Goal: Task Accomplishment & Management: Complete application form

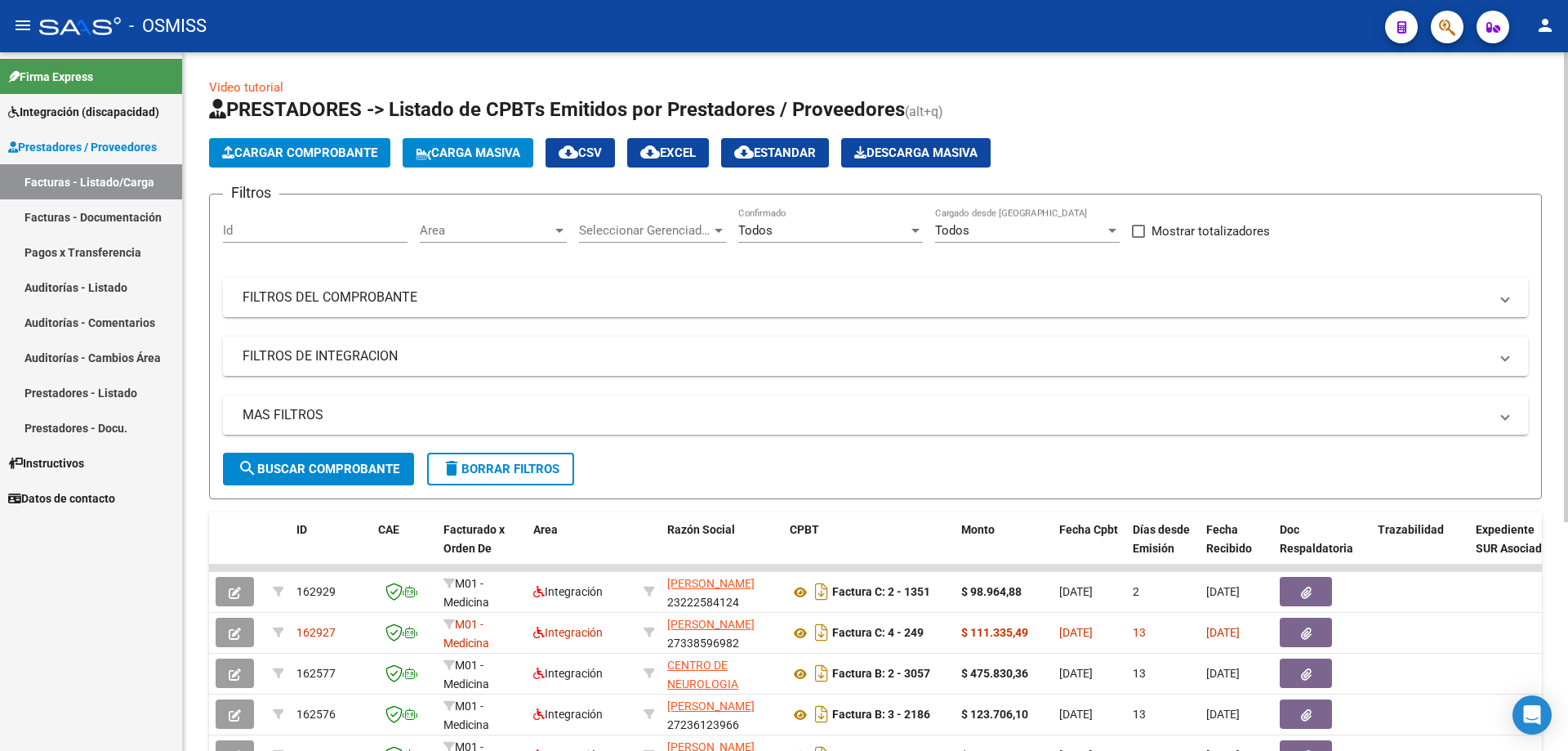
click at [835, 231] on div "Todos" at bounding box center [822, 230] width 170 height 15
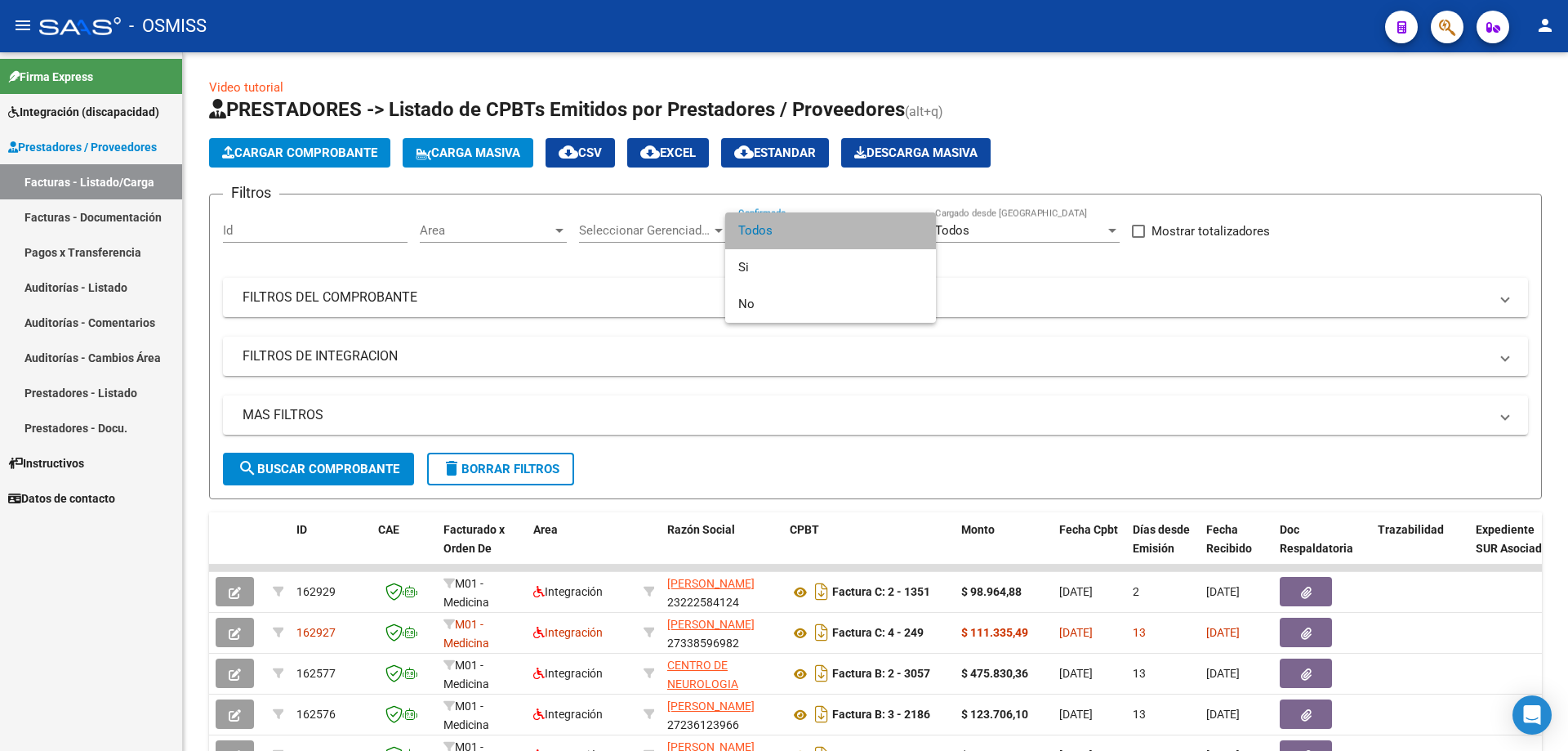
click at [752, 234] on span "Todos" at bounding box center [830, 231] width 184 height 37
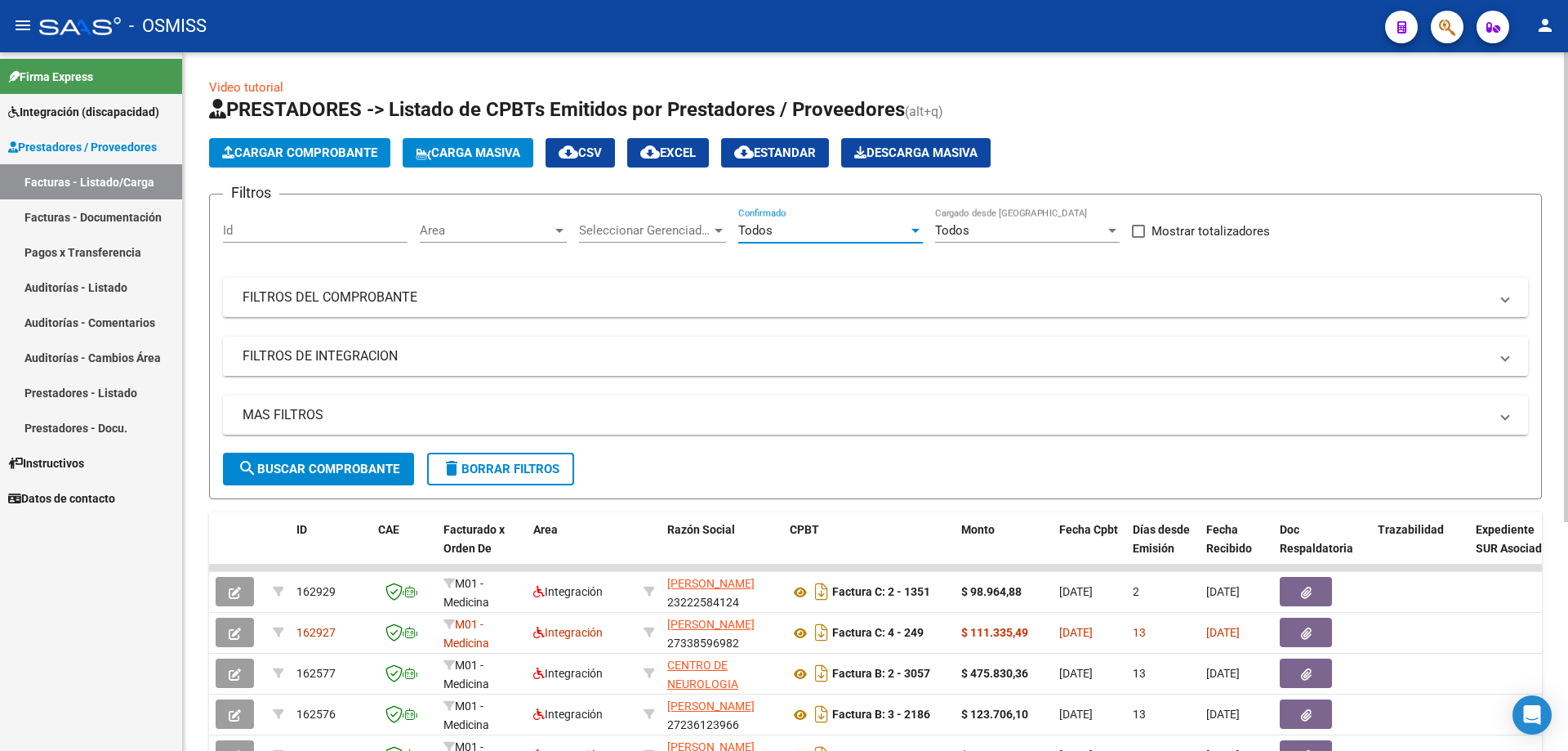
click at [331, 356] on mat-panel-title "FILTROS DE INTEGRACION" at bounding box center [865, 355] width 1246 height 18
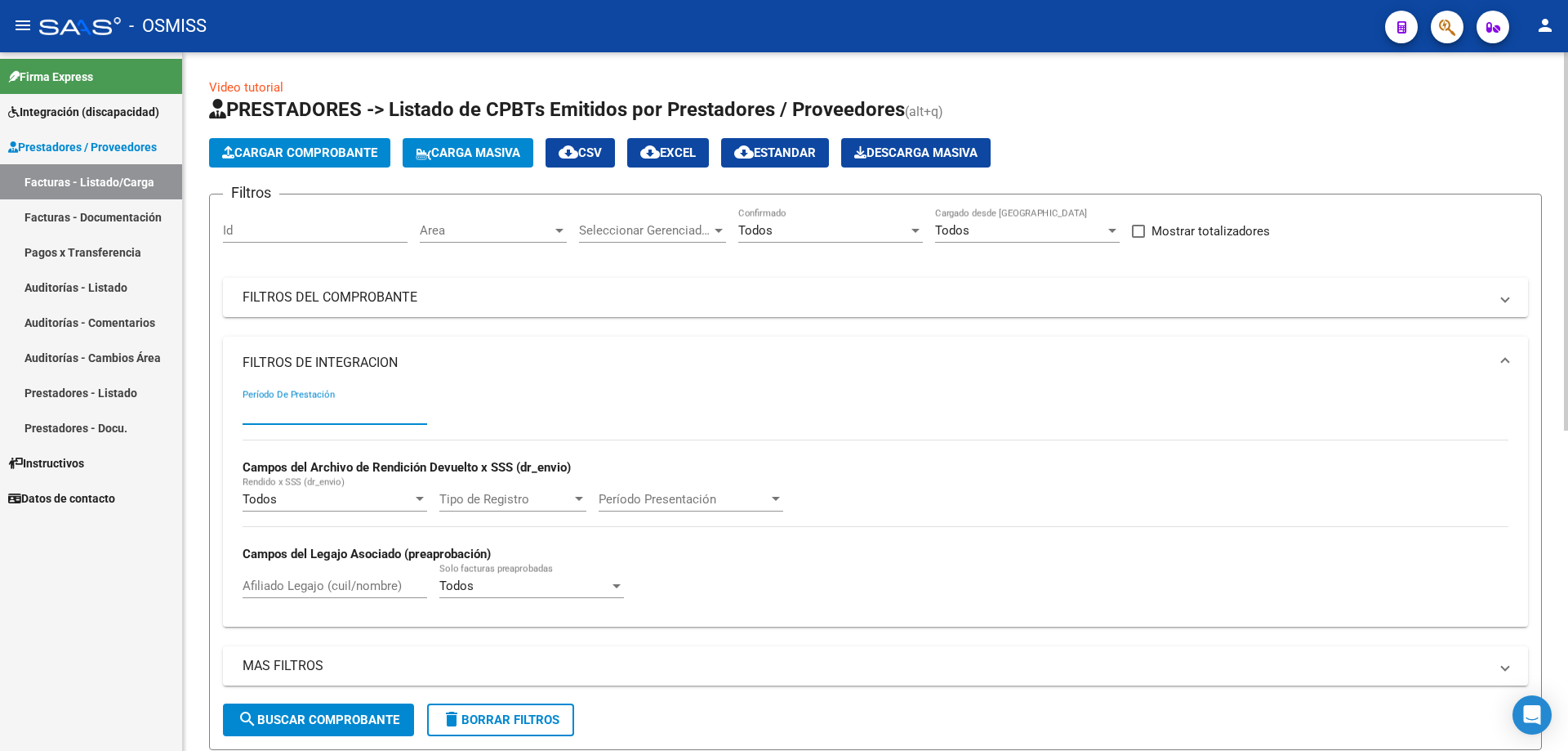
click at [295, 408] on input "Período De Prestación" at bounding box center [335, 411] width 184 height 15
type input "202506"
click at [372, 722] on span "search Buscar Comprobante" at bounding box center [318, 719] width 161 height 15
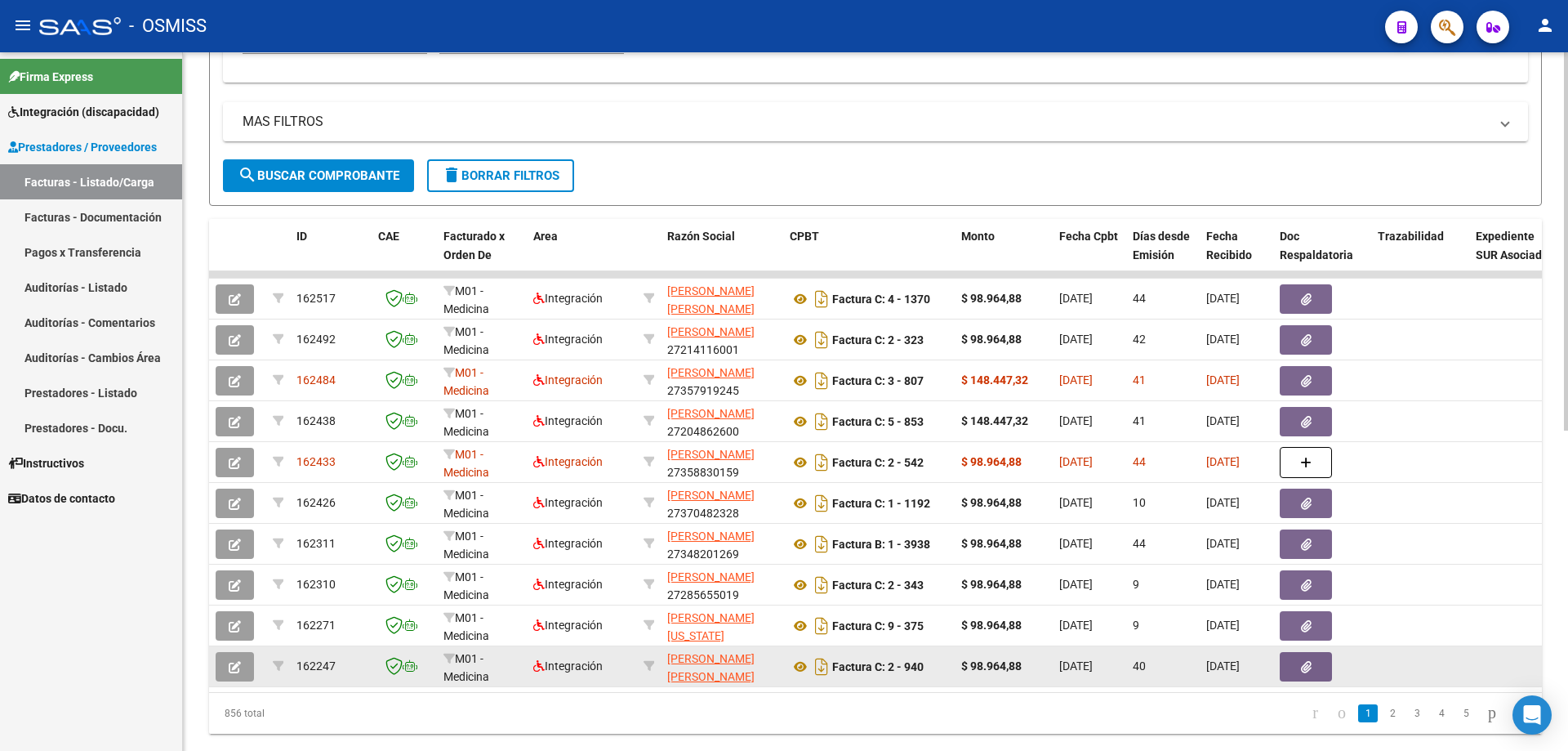
scroll to position [591, 0]
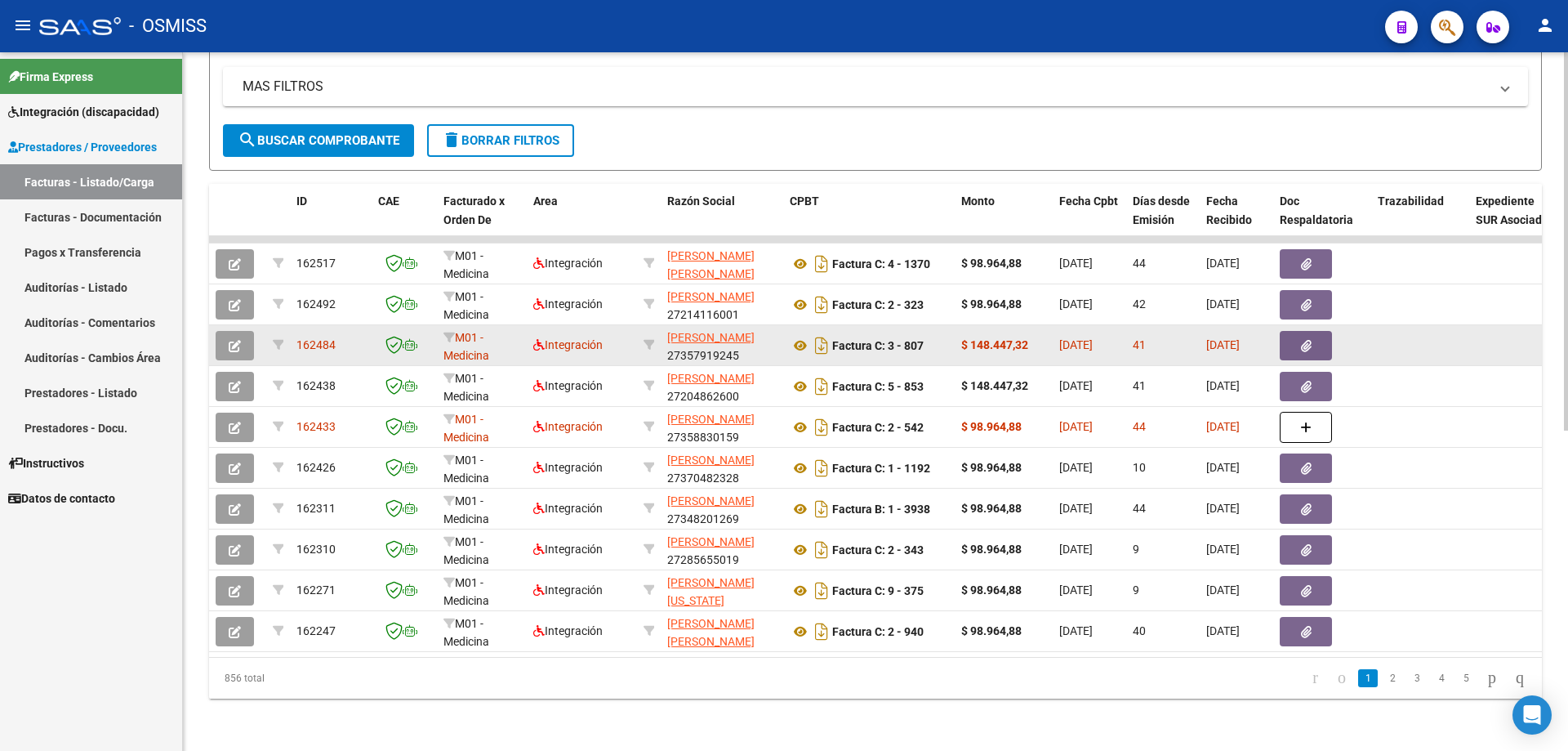
click at [234, 340] on icon "button" at bounding box center [235, 346] width 12 height 12
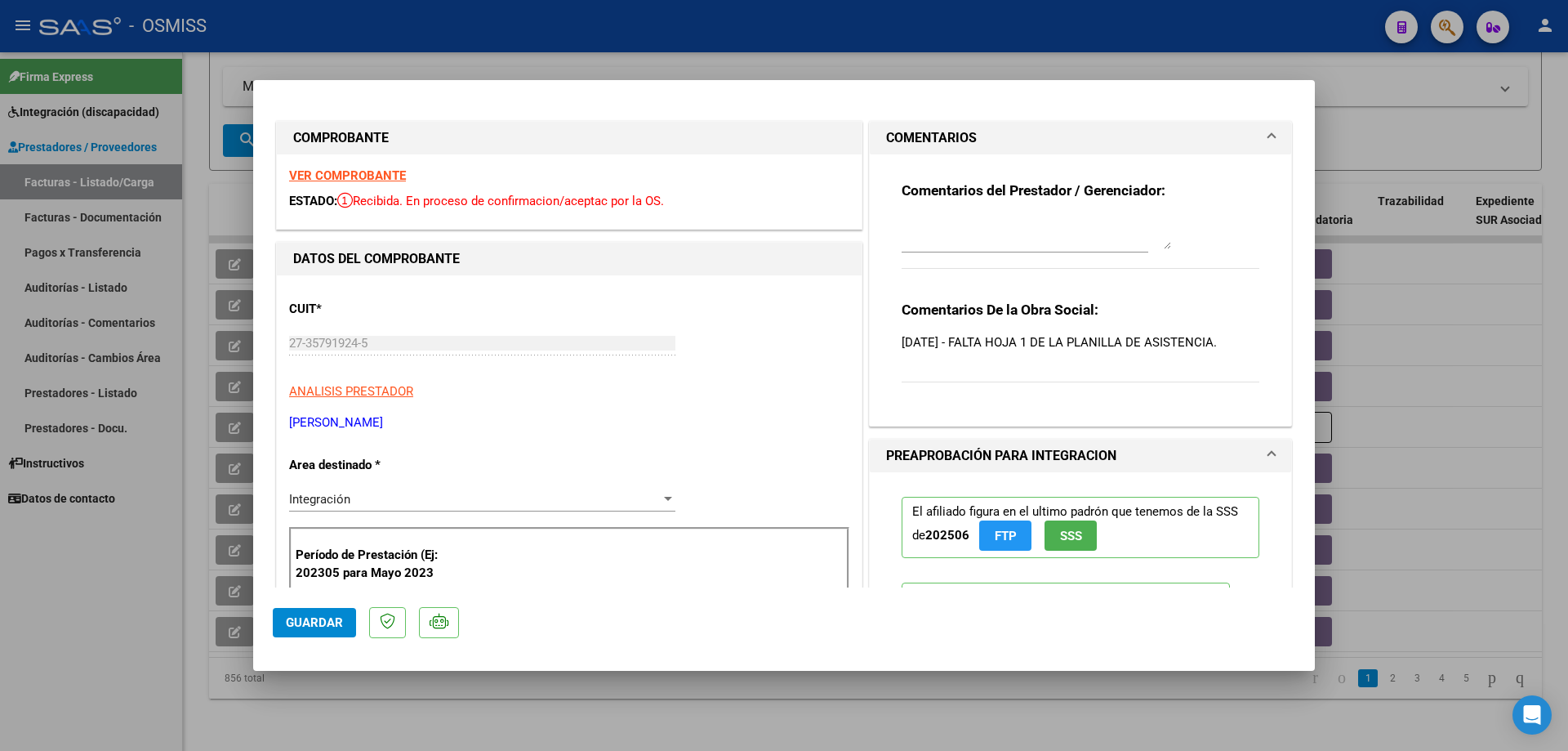
drag, startPoint x: 1240, startPoint y: 342, endPoint x: 894, endPoint y: 299, distance: 348.7
click at [894, 299] on div "Comentarios del Prestador / Gerenciador: Comentarios De la Obra Social: [DATE] …" at bounding box center [1080, 284] width 383 height 258
copy div "Comentarios De la Obra Social: [DATE] - FALTA HOJA 1 DE LA PLANILLA DE ASISTENC…"
click at [951, 243] on textarea at bounding box center [1037, 232] width 270 height 32
type textarea "reclamo 14/8"
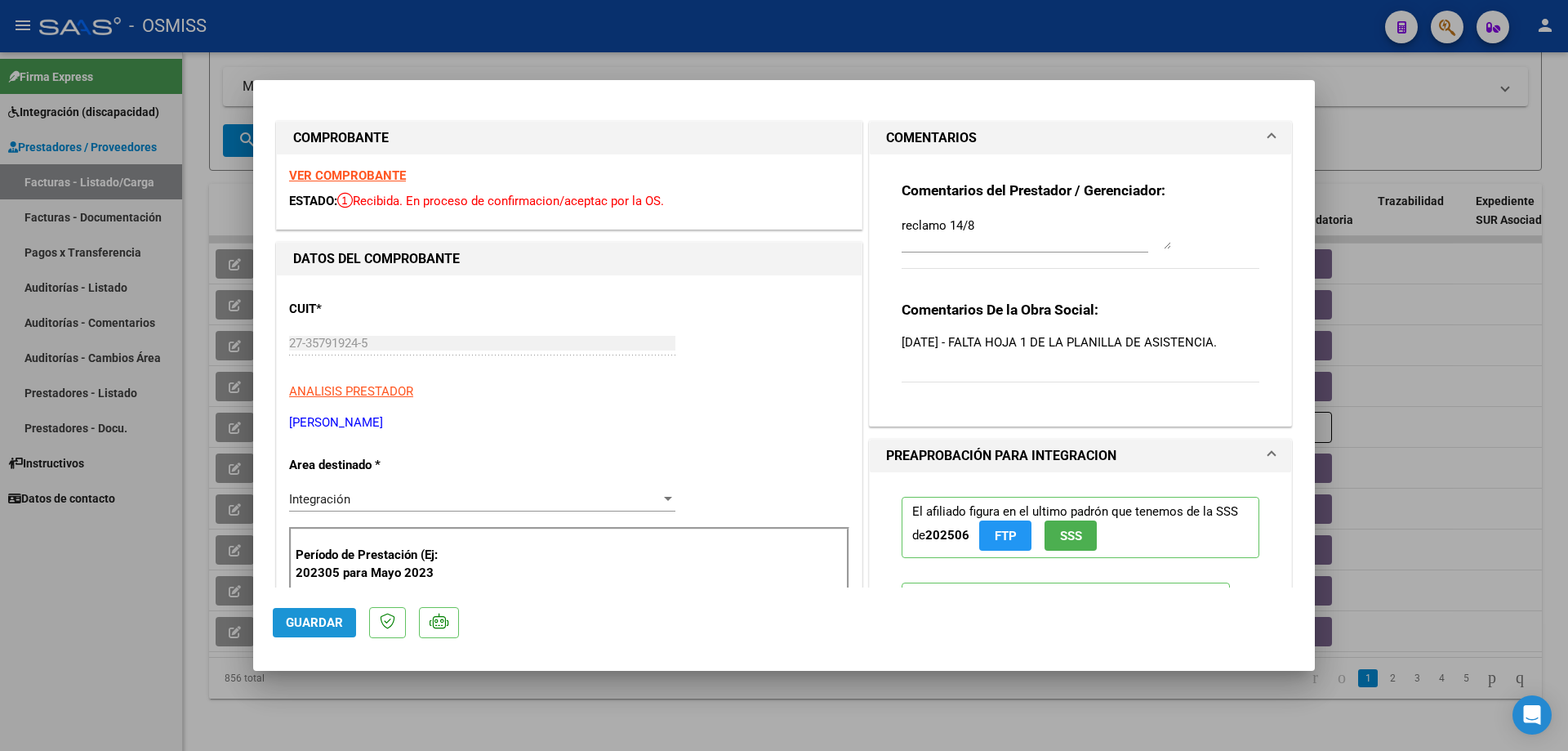
click at [300, 625] on span "Guardar" at bounding box center [314, 622] width 57 height 15
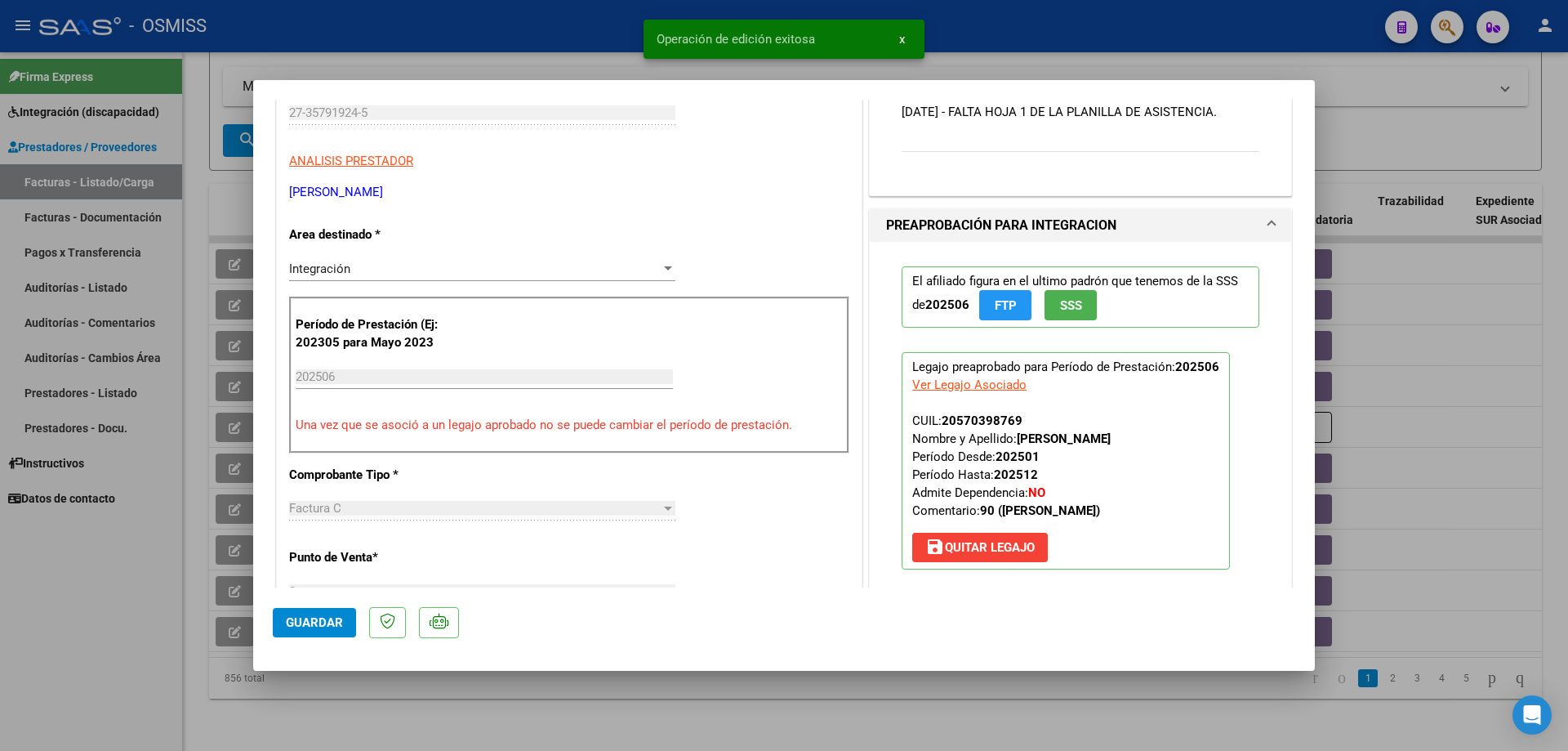
scroll to position [245, 0]
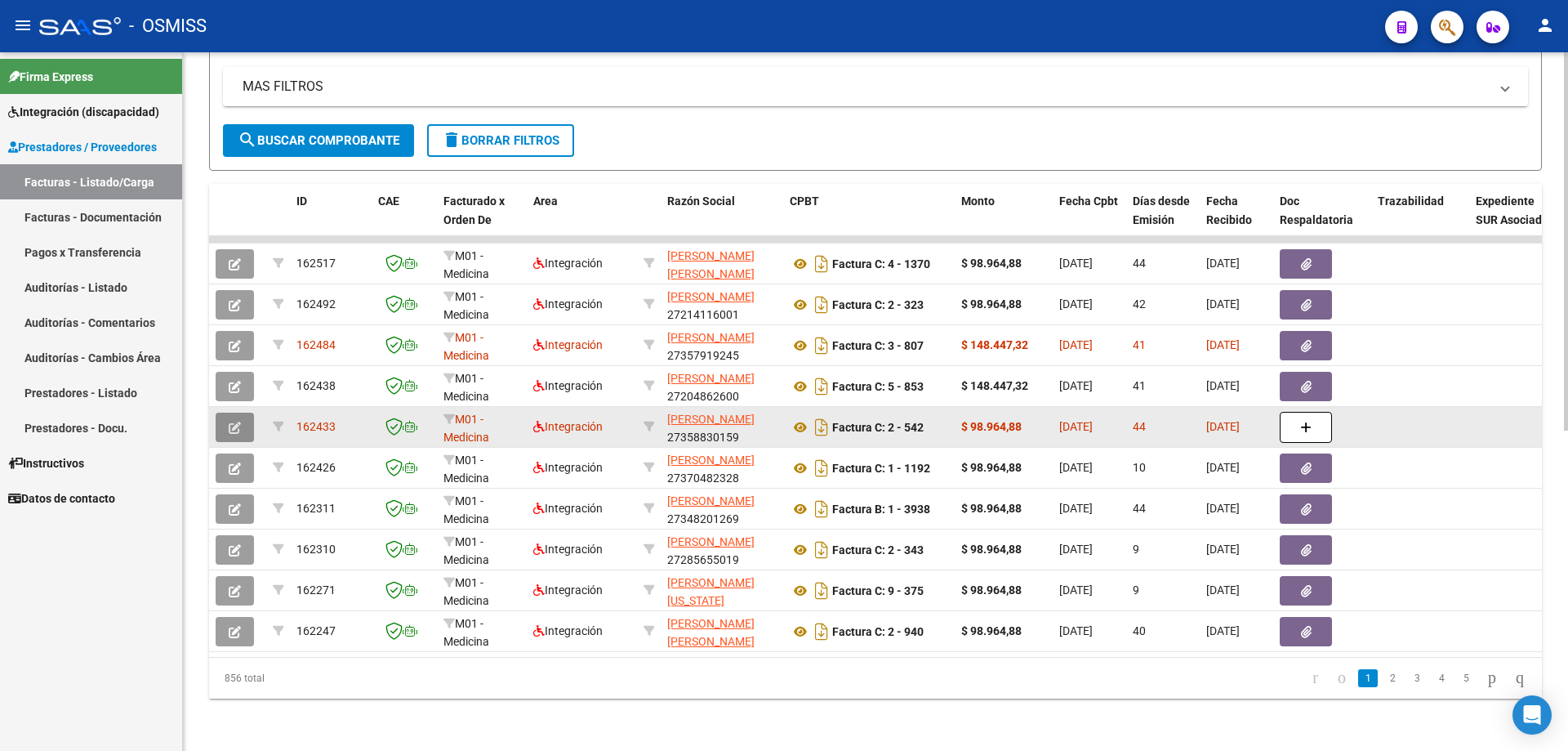
click at [231, 421] on icon "button" at bounding box center [235, 427] width 12 height 12
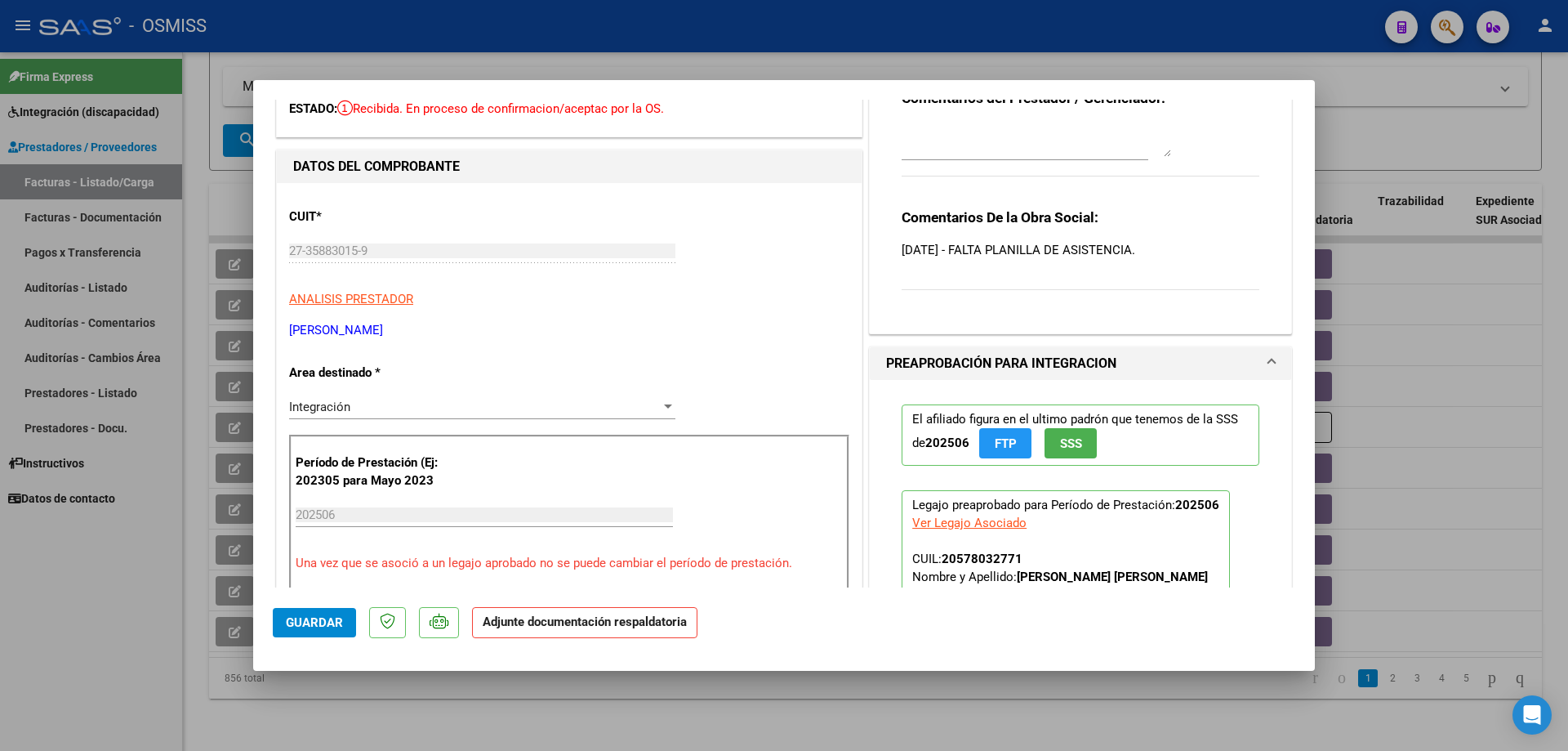
scroll to position [0, 0]
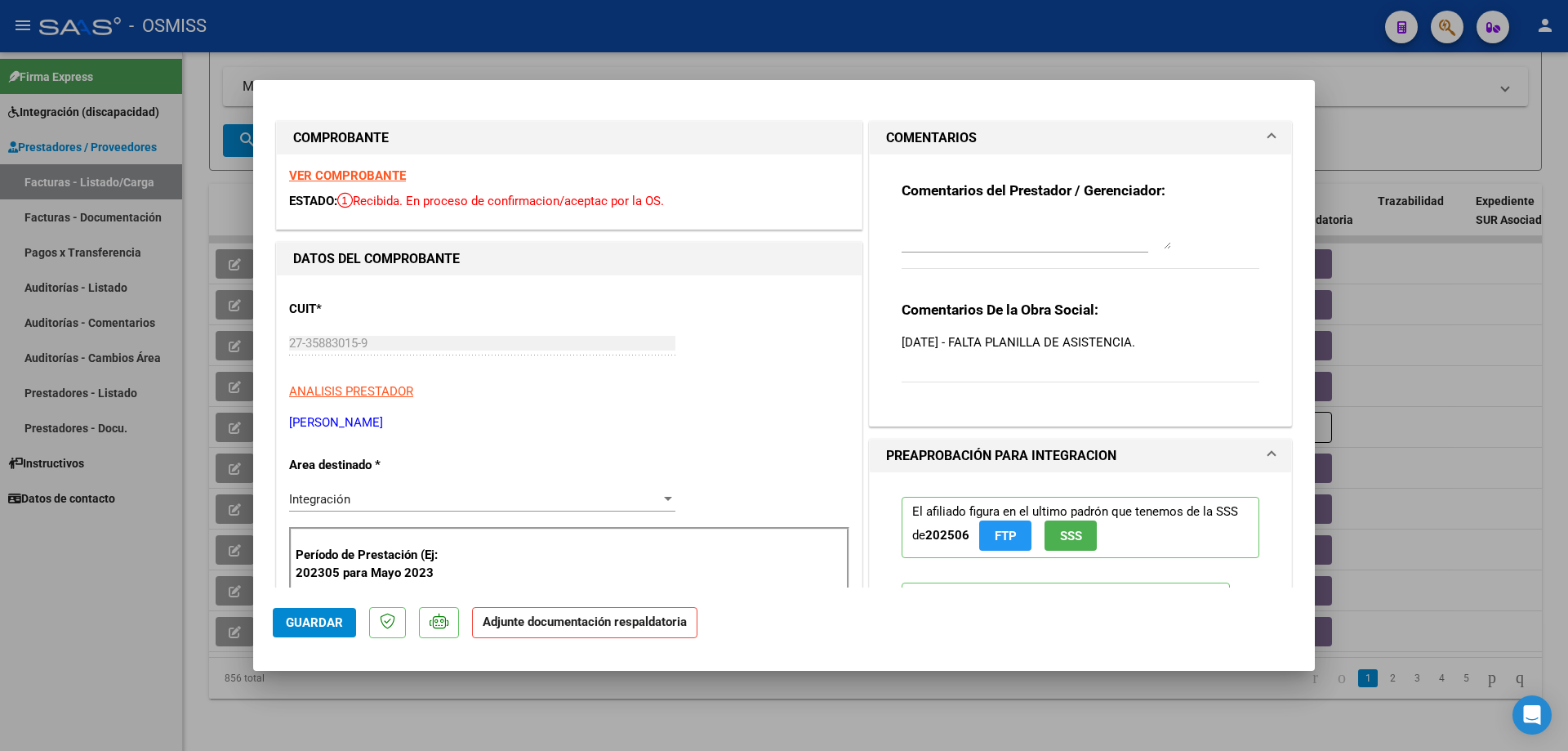
click at [959, 224] on textarea at bounding box center [1037, 232] width 270 height 32
type textarea "reclamo 14/8"
click at [315, 620] on span "Guardar" at bounding box center [314, 622] width 57 height 15
type input "$ 0,00"
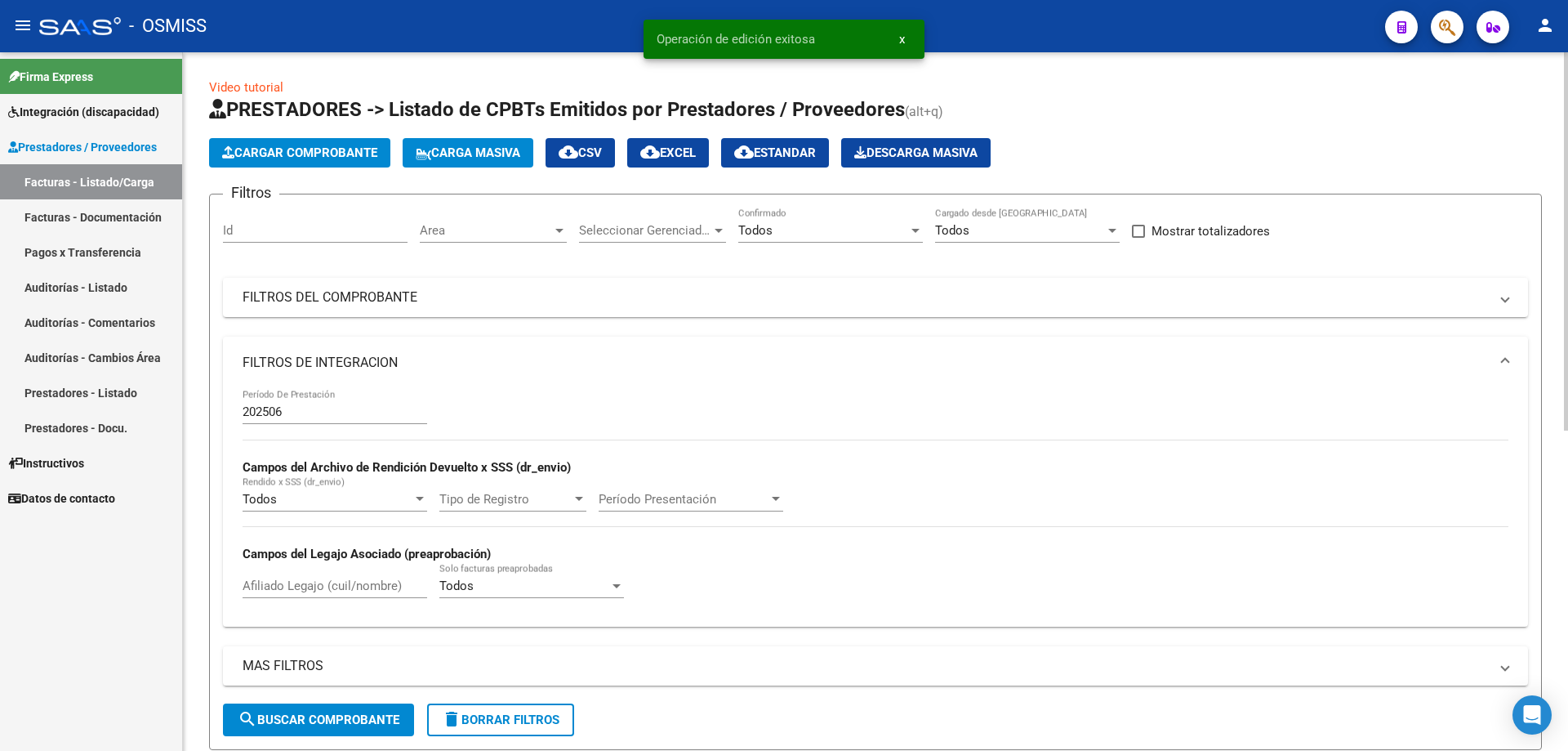
click at [807, 229] on div "Todos" at bounding box center [822, 230] width 170 height 15
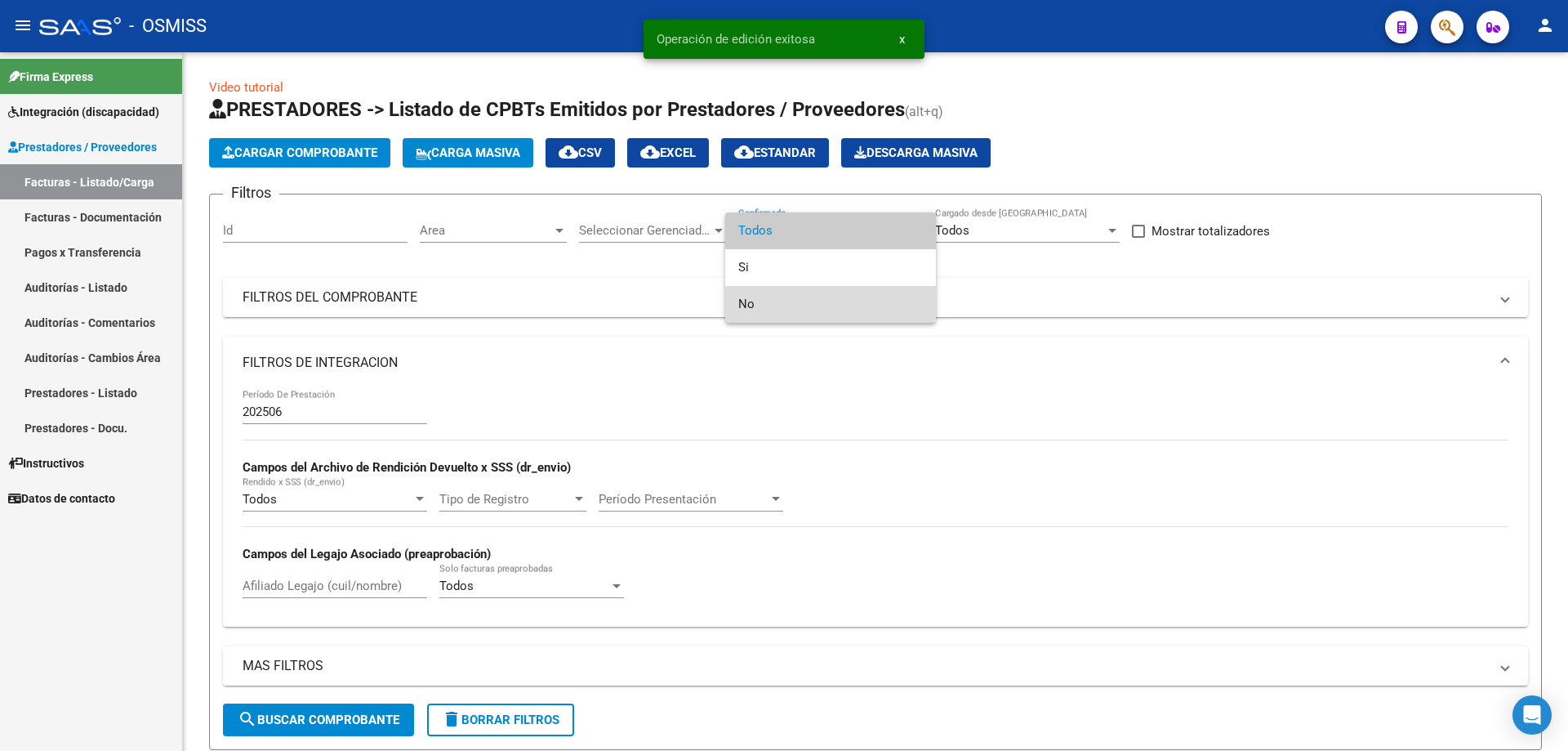
click at [793, 299] on span "No" at bounding box center [830, 304] width 184 height 37
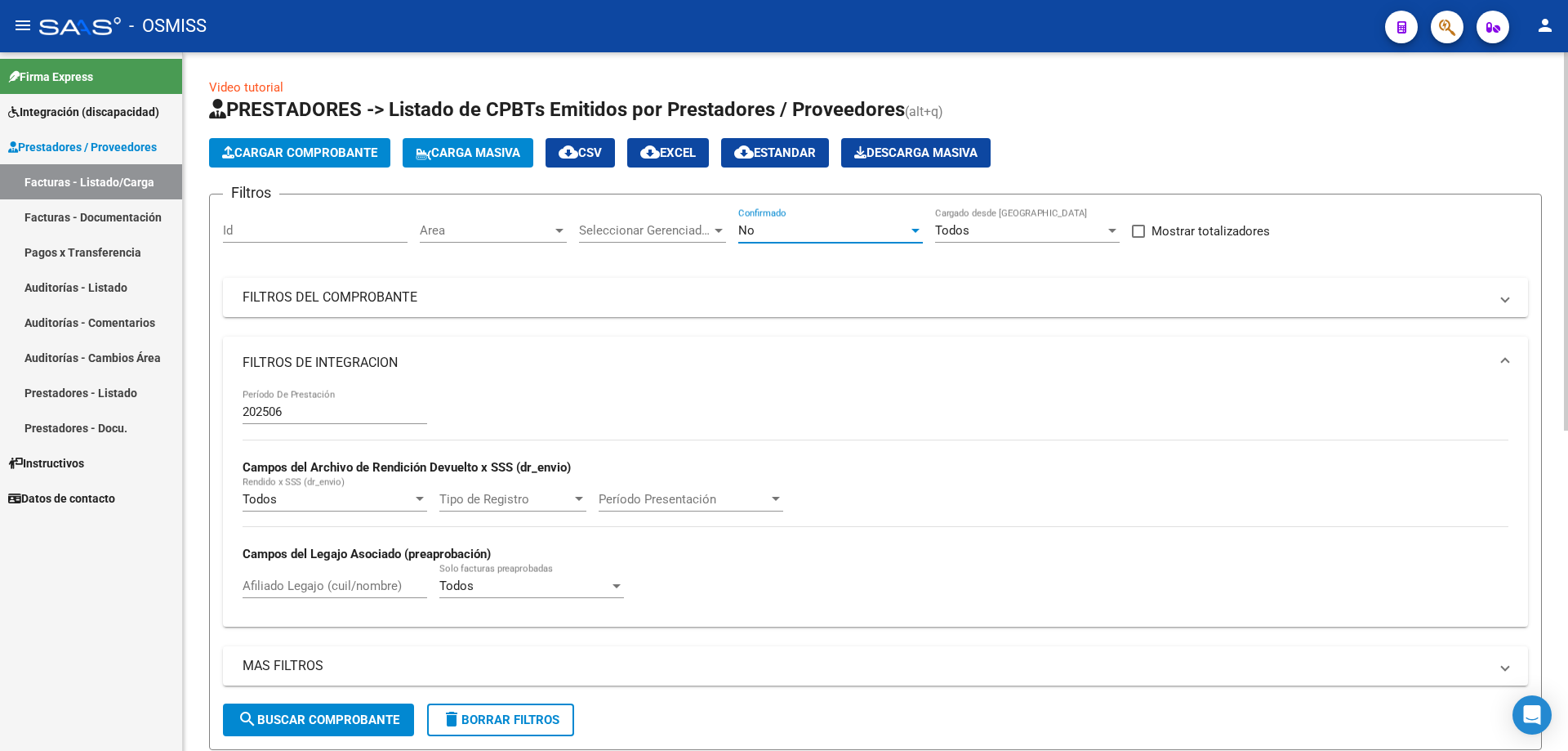
click at [348, 725] on span "search Buscar Comprobante" at bounding box center [318, 719] width 161 height 15
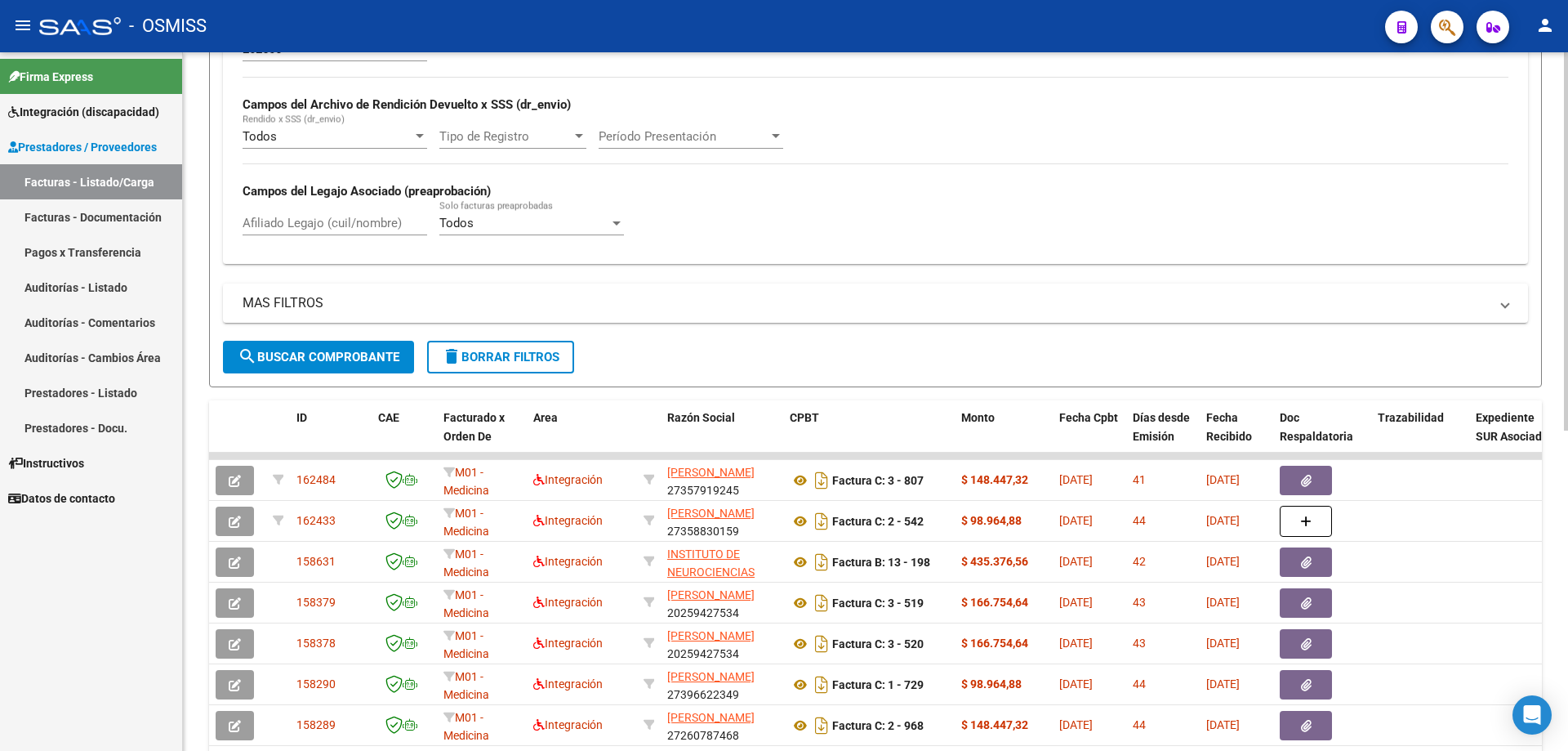
scroll to position [490, 0]
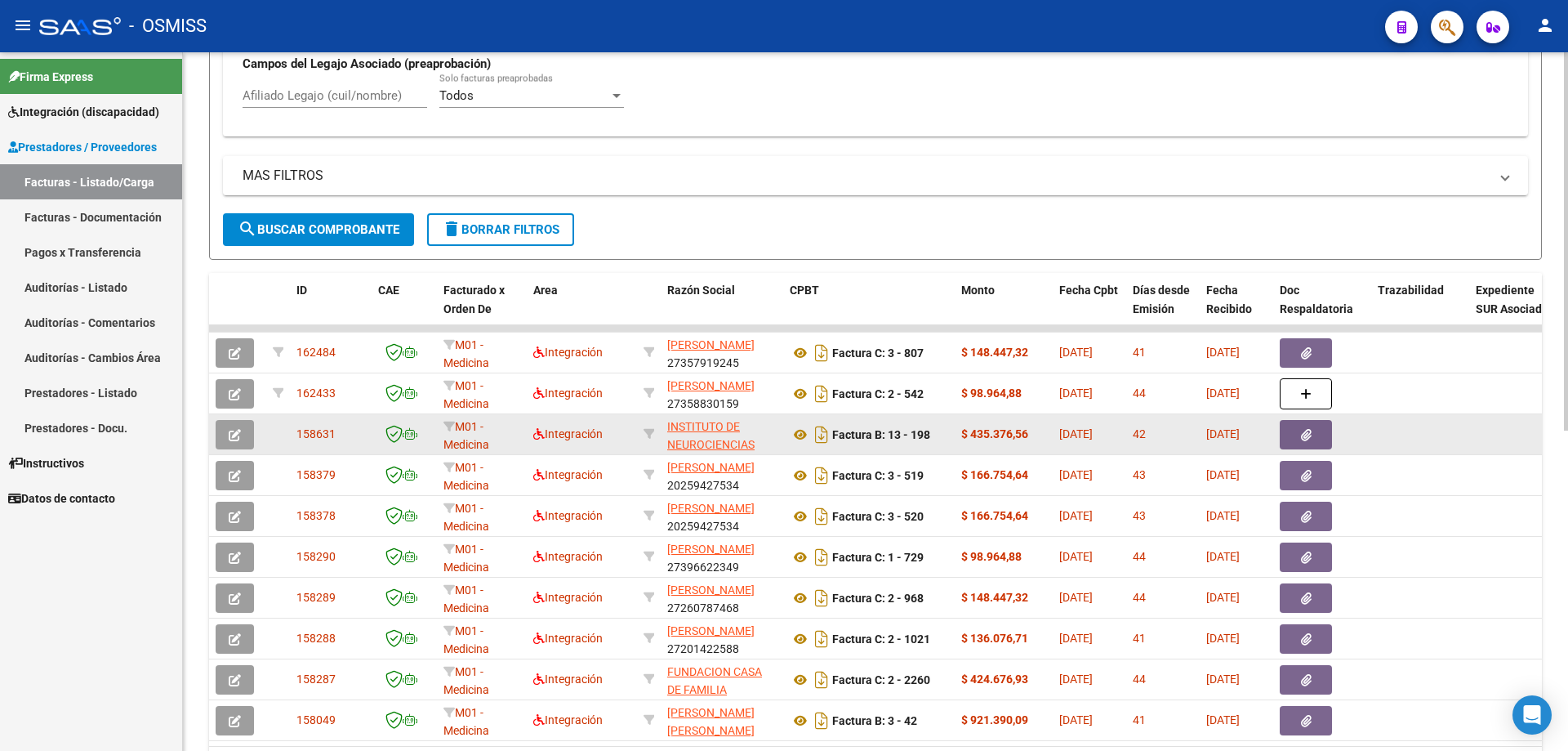
click at [233, 437] on icon "button" at bounding box center [235, 435] width 12 height 12
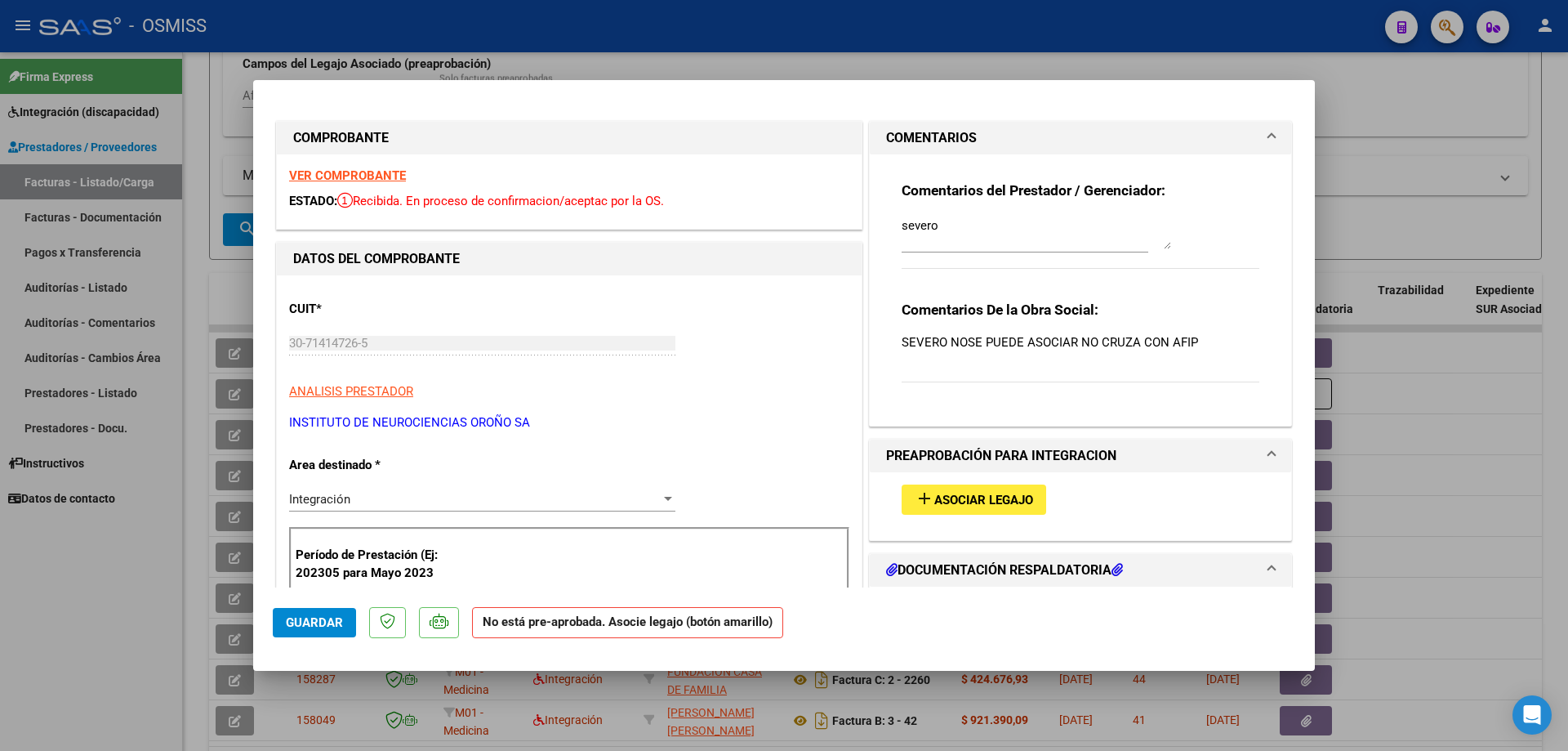
type input "$ 0,00"
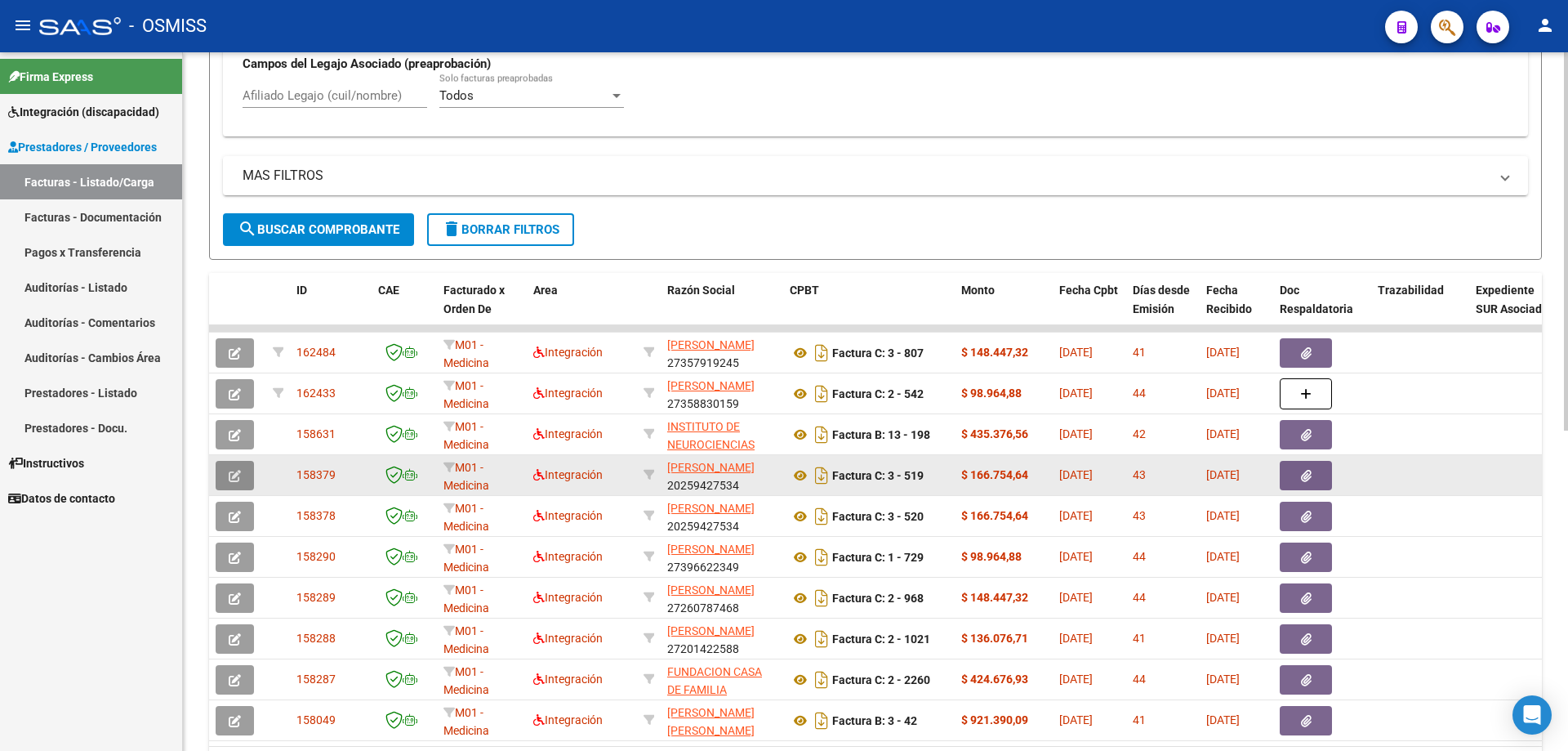
click at [235, 484] on button "button" at bounding box center [234, 475] width 38 height 29
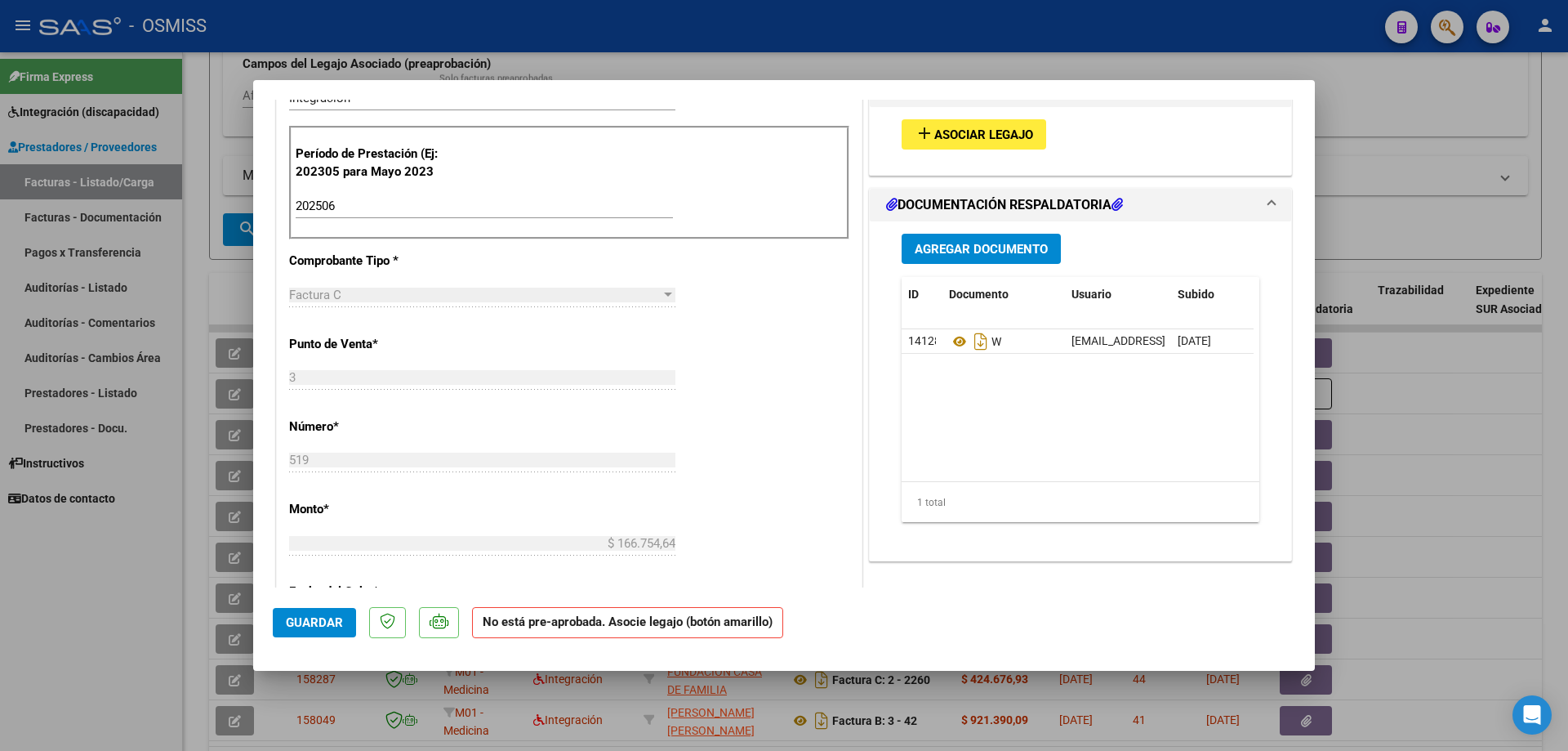
scroll to position [408, 0]
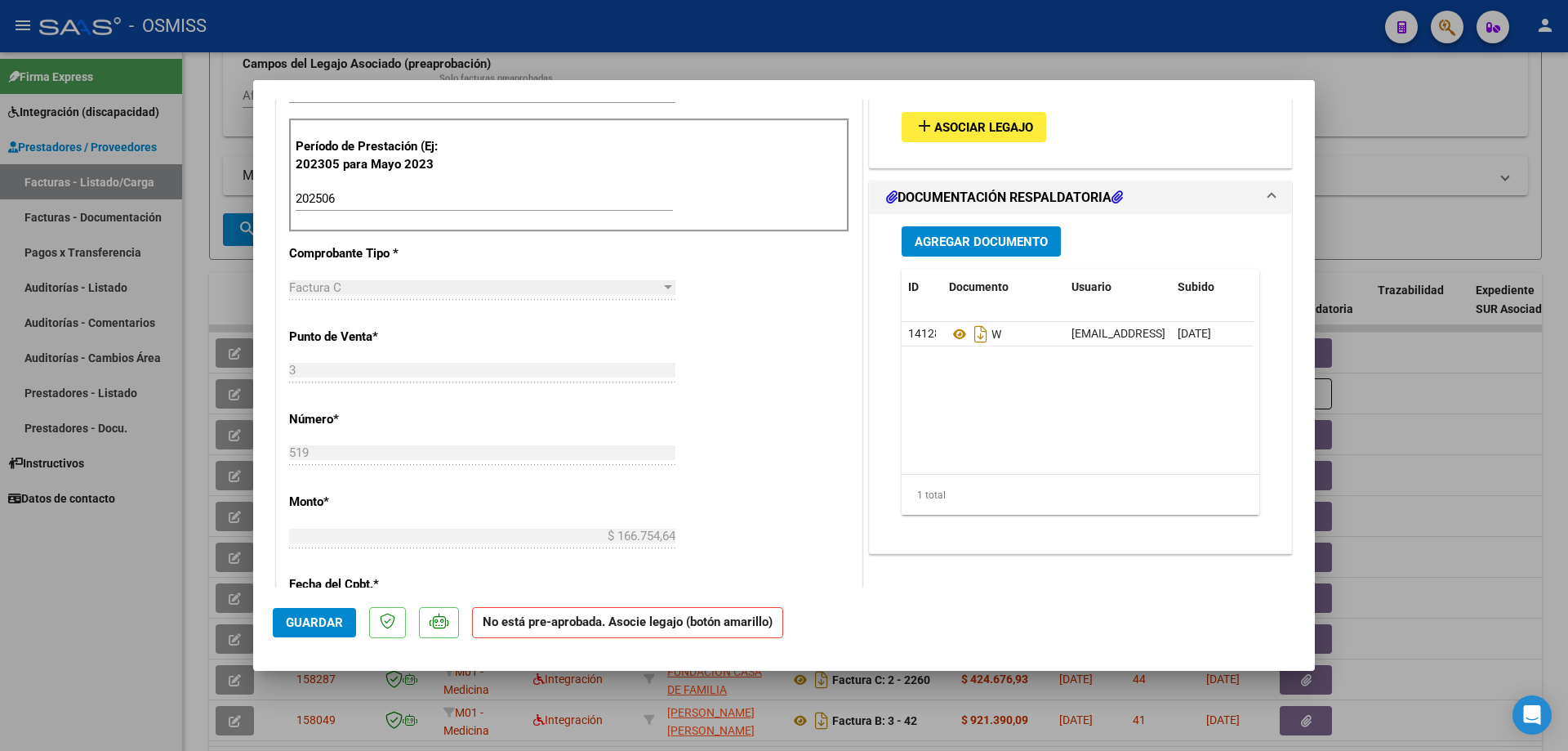
type input "$ 0,00"
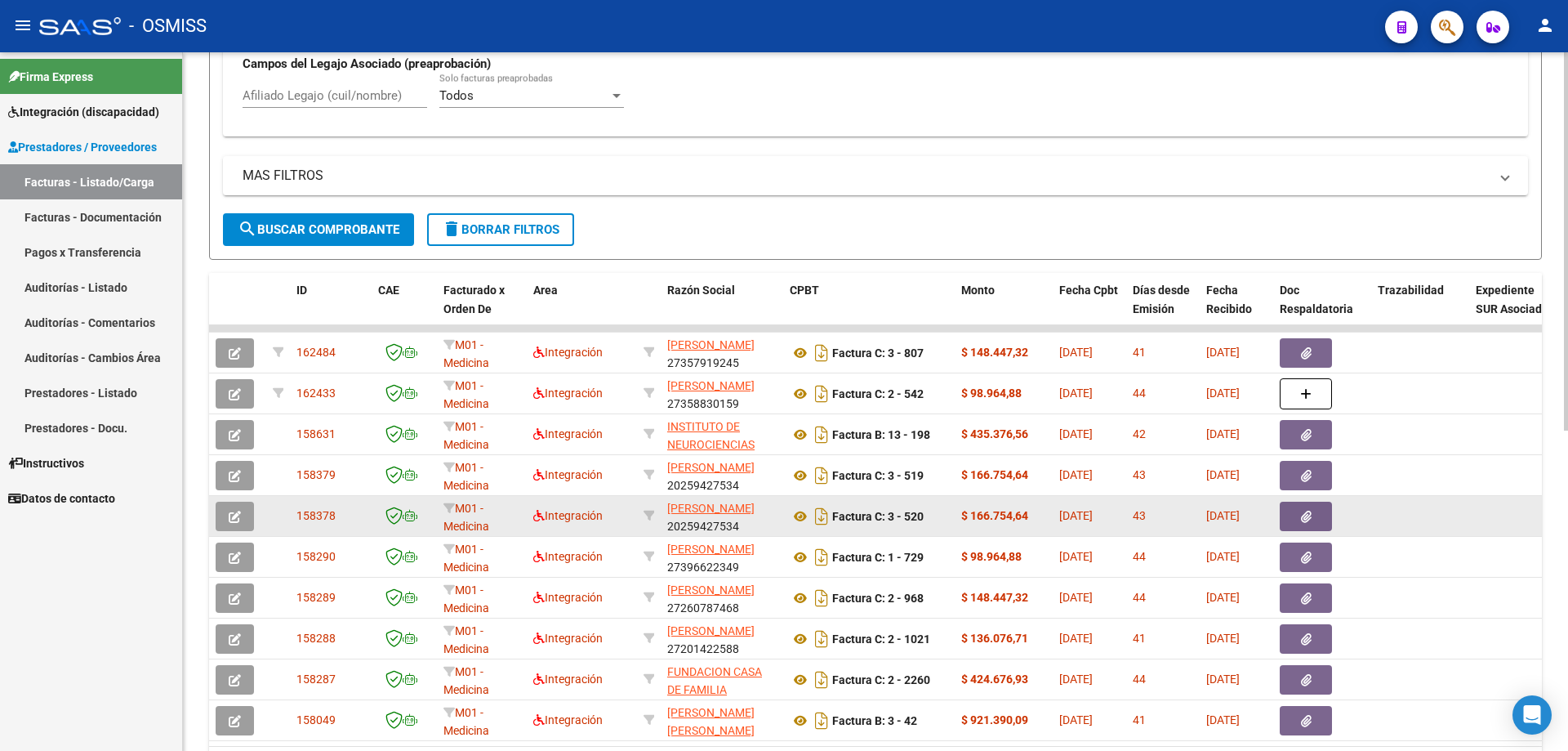
click at [243, 515] on button "button" at bounding box center [234, 516] width 38 height 29
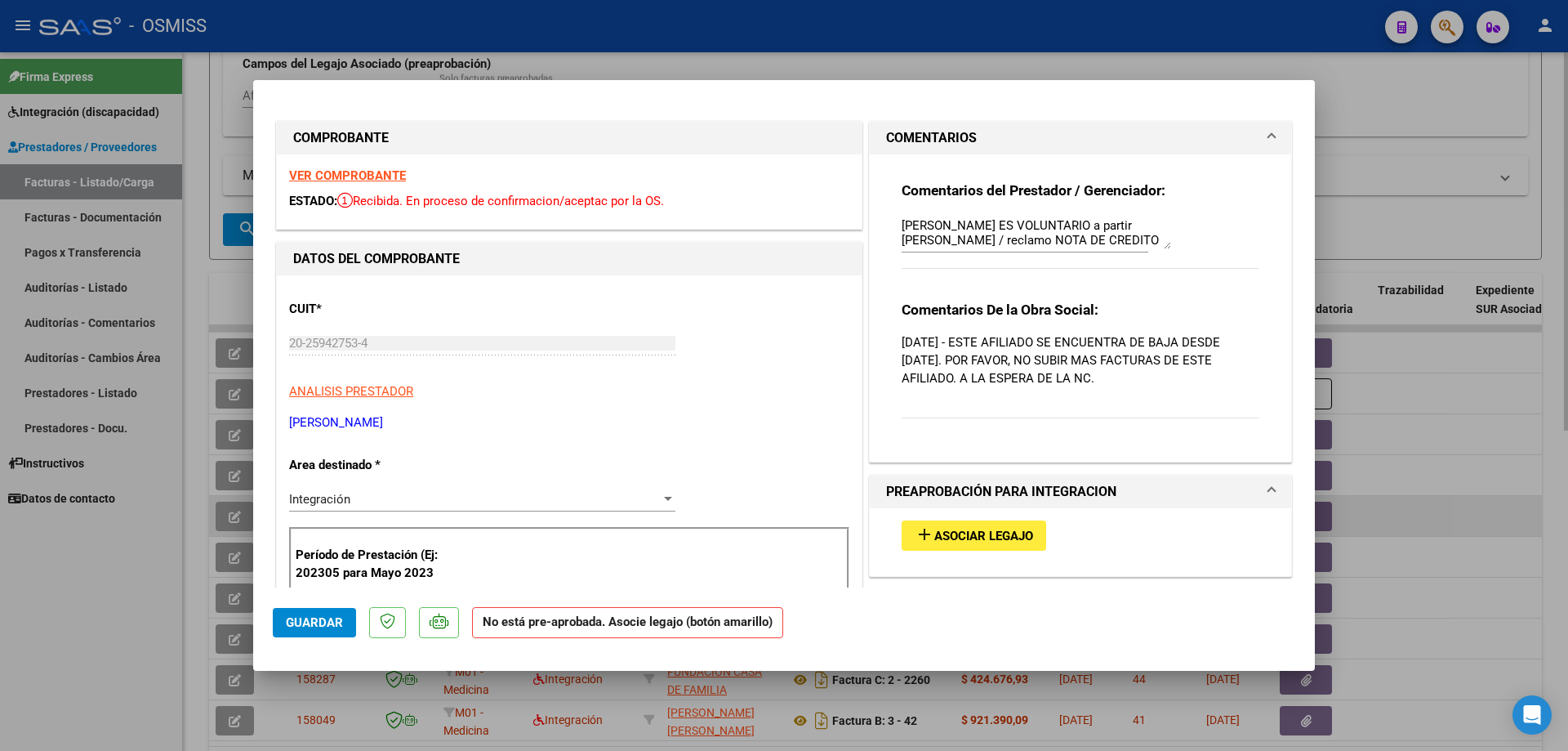
type input "$ 0,00"
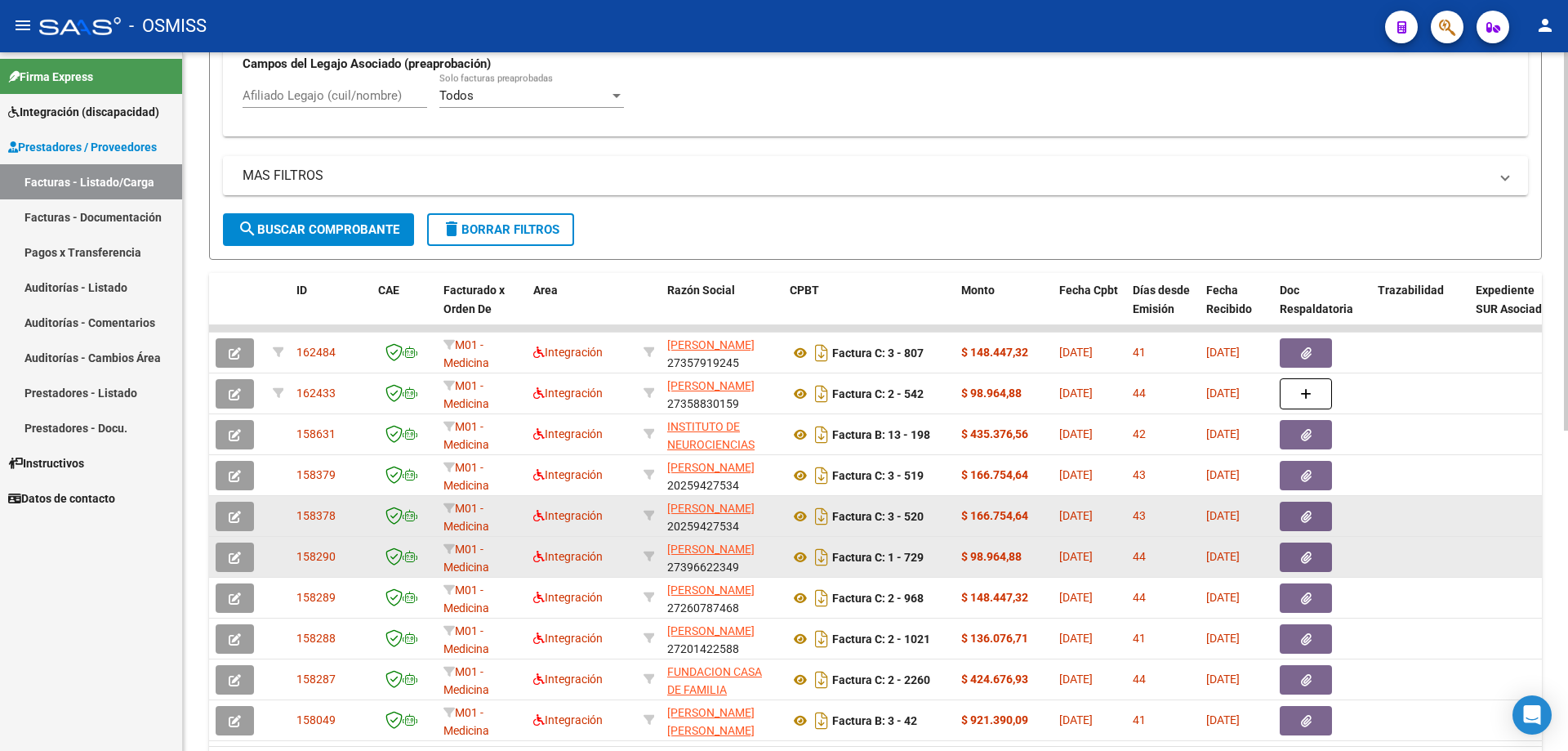
click at [239, 553] on icon "button" at bounding box center [235, 557] width 12 height 12
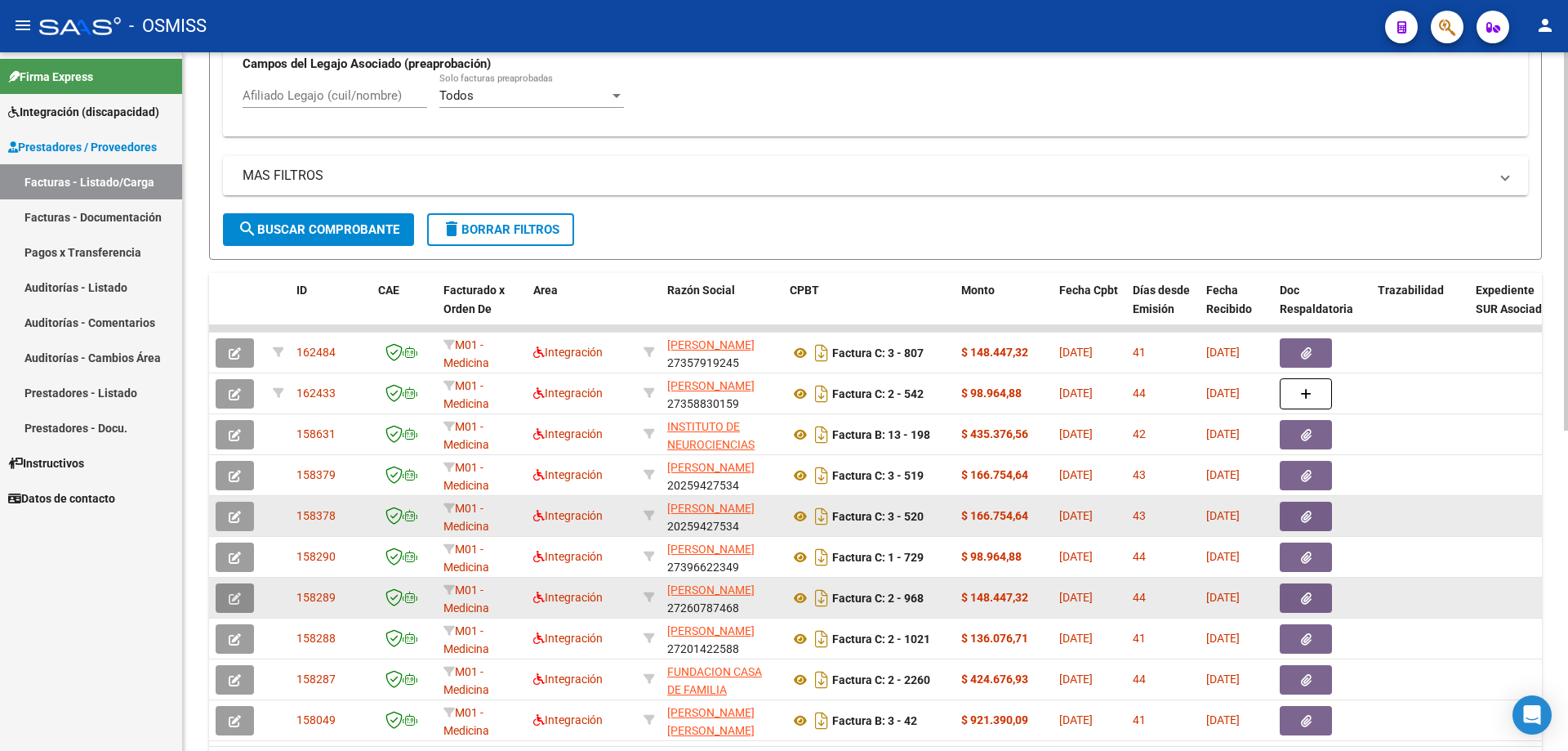
click at [237, 597] on icon "button" at bounding box center [235, 598] width 12 height 12
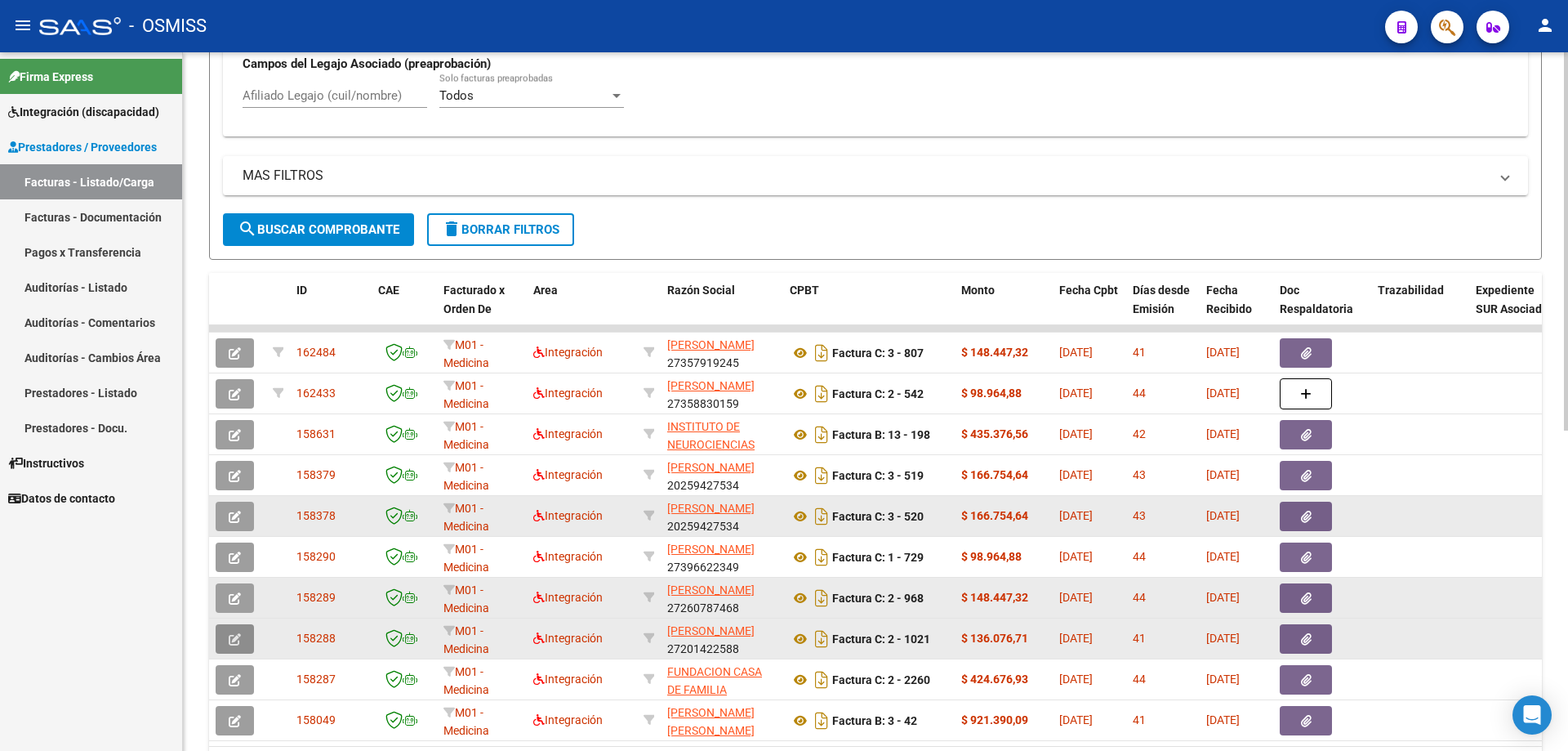
click at [237, 642] on icon "button" at bounding box center [235, 639] width 12 height 12
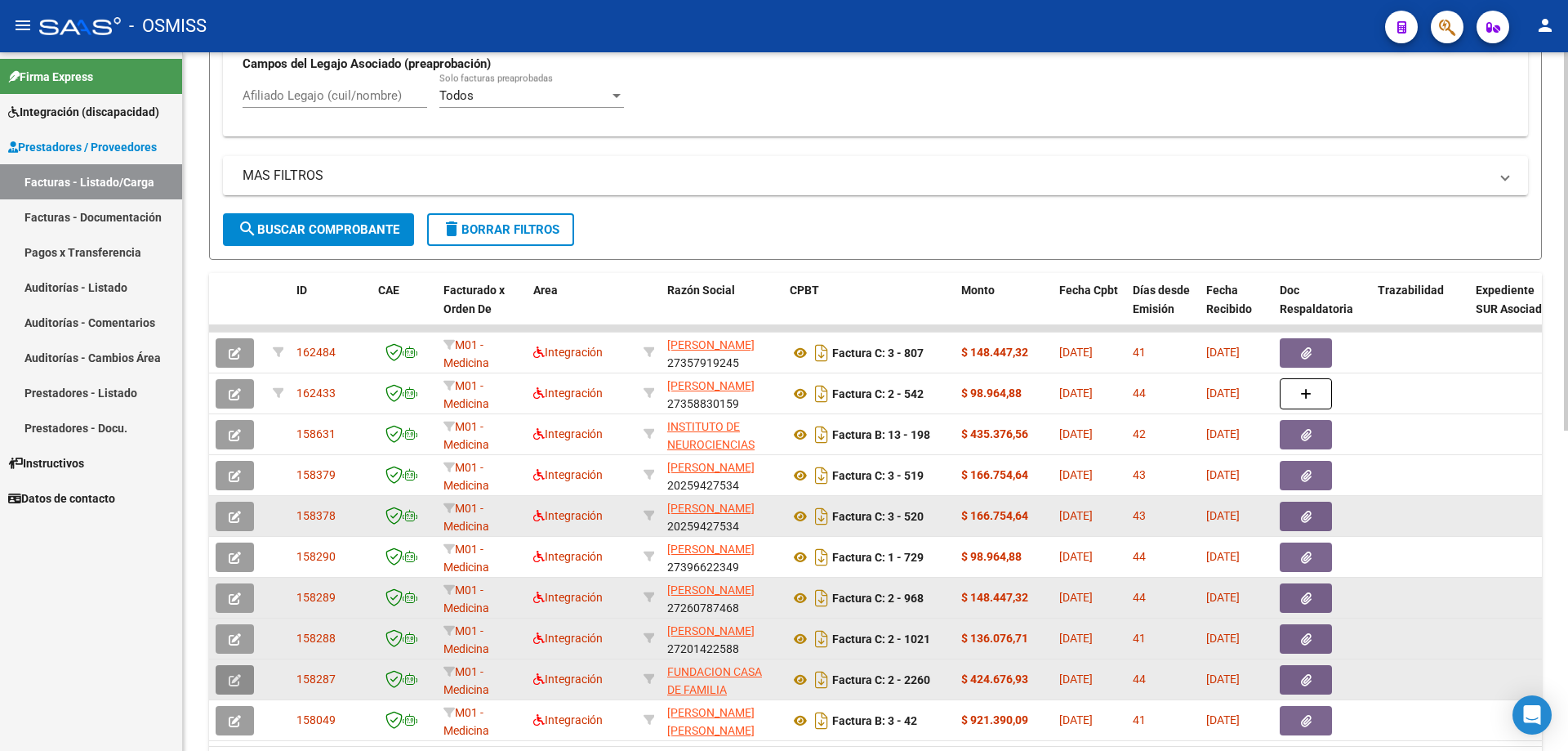
click at [242, 684] on button "button" at bounding box center [234, 679] width 38 height 29
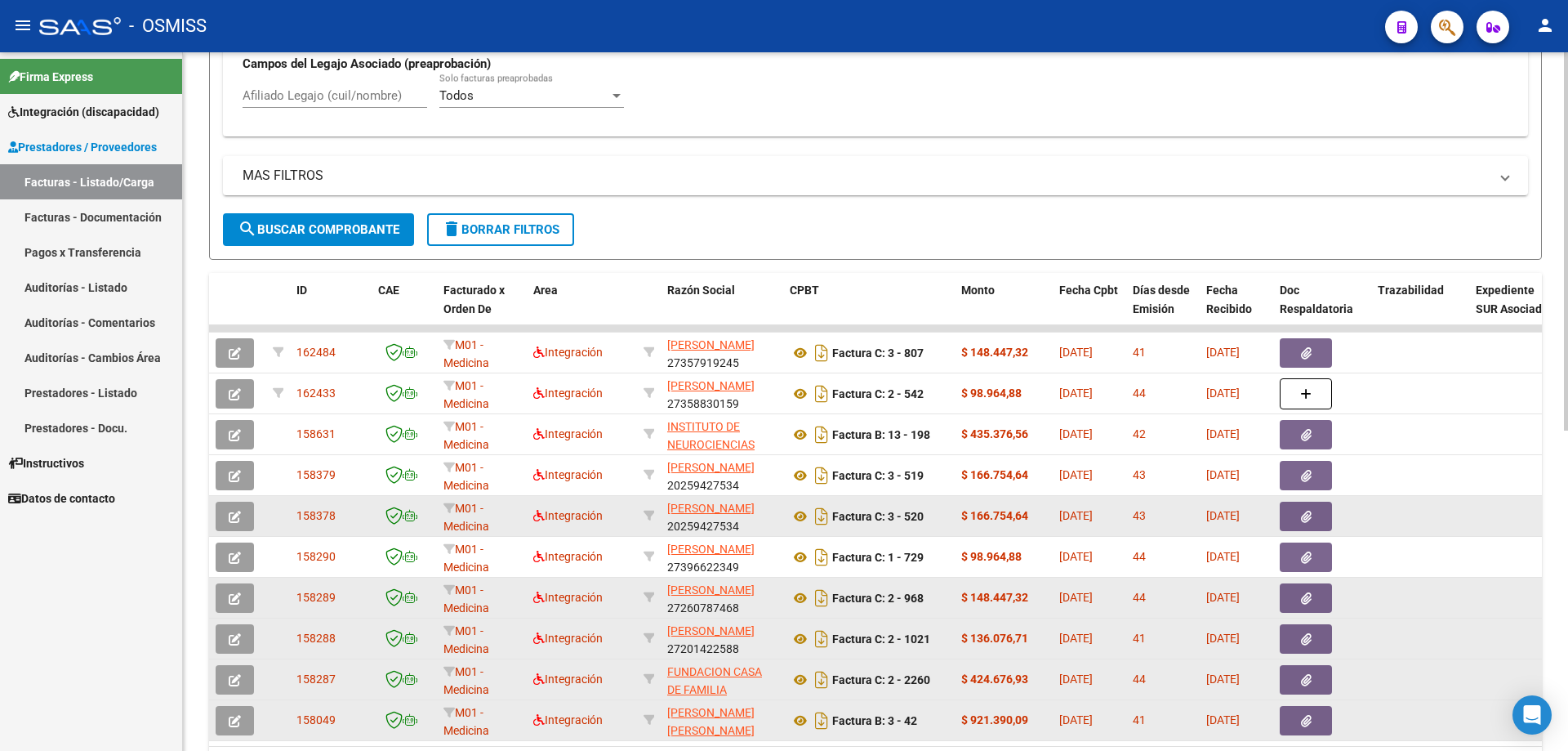
click at [236, 726] on icon "button" at bounding box center [235, 721] width 12 height 12
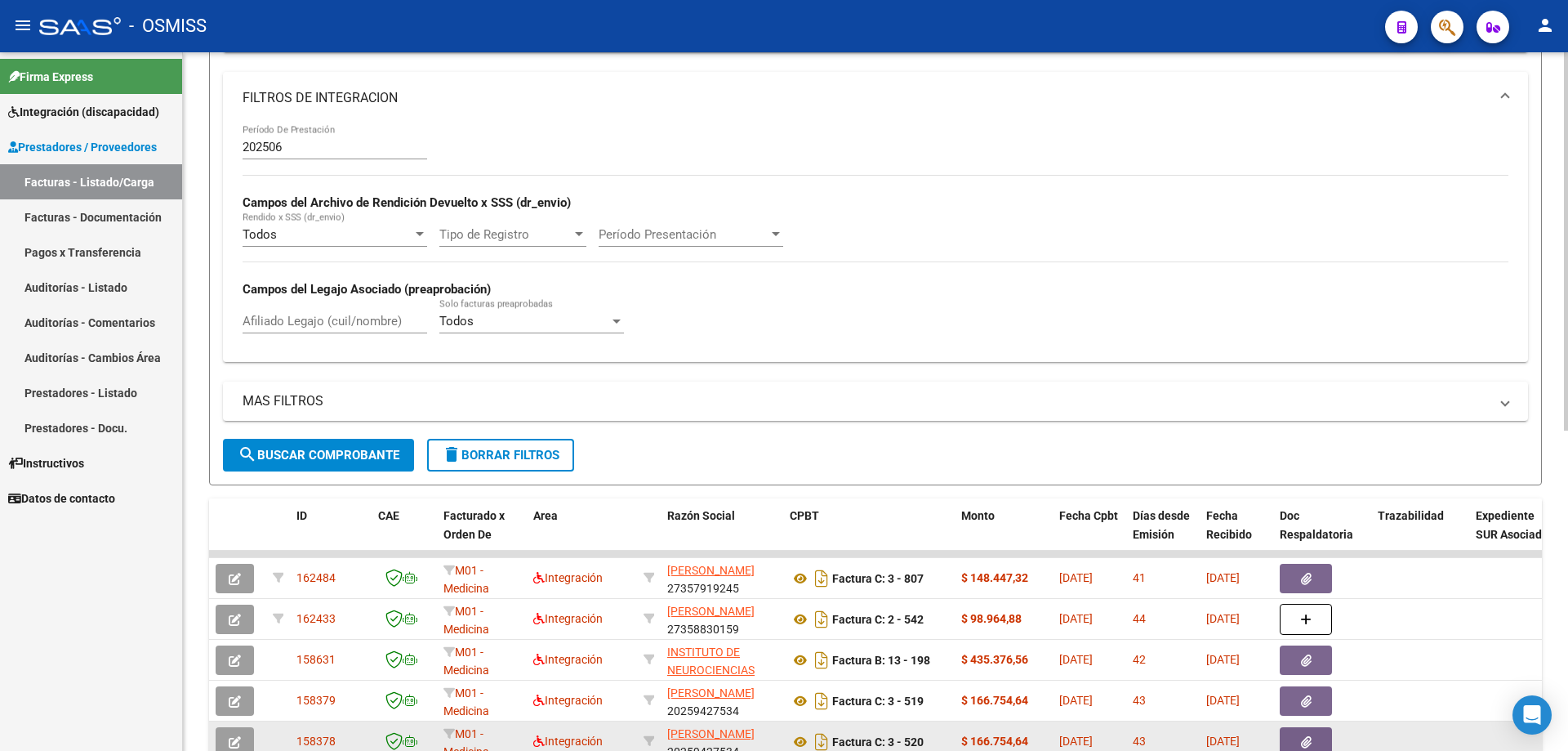
scroll to position [0, 0]
